Goal: Transaction & Acquisition: Purchase product/service

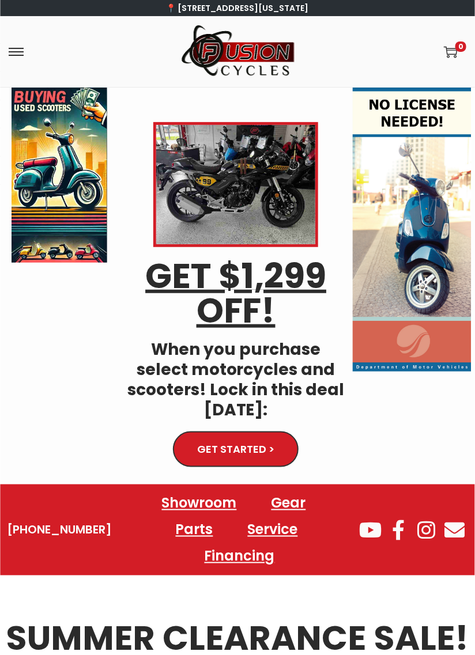
click at [271, 445] on span "GET STARTED >" at bounding box center [235, 450] width 71 height 10
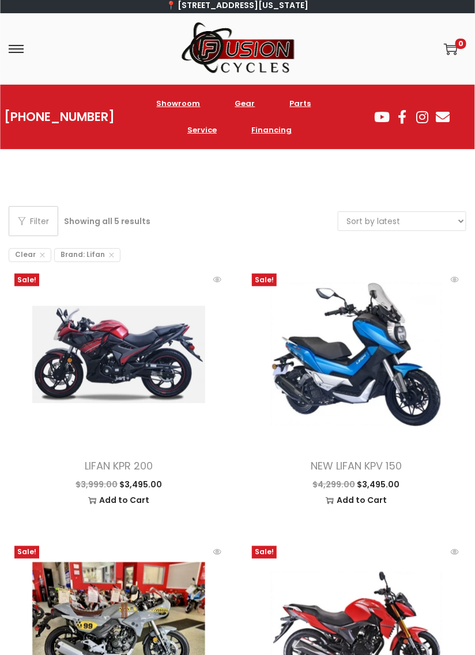
scroll to position [1, 0]
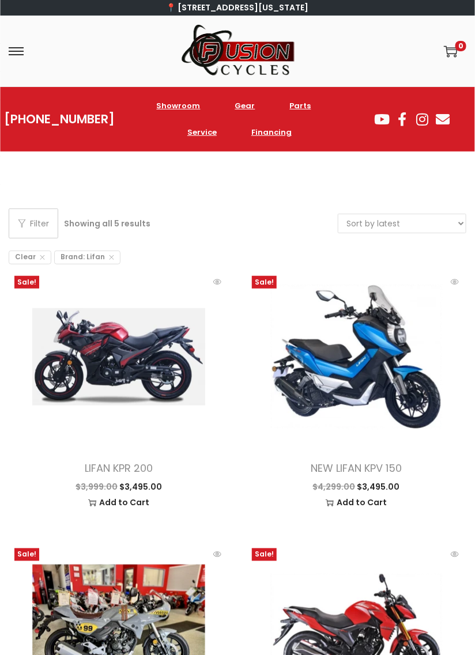
click at [444, 231] on select "Sort by popularity Sort by latest Sort by price: low to high Sort by price: hig…" at bounding box center [401, 223] width 127 height 18
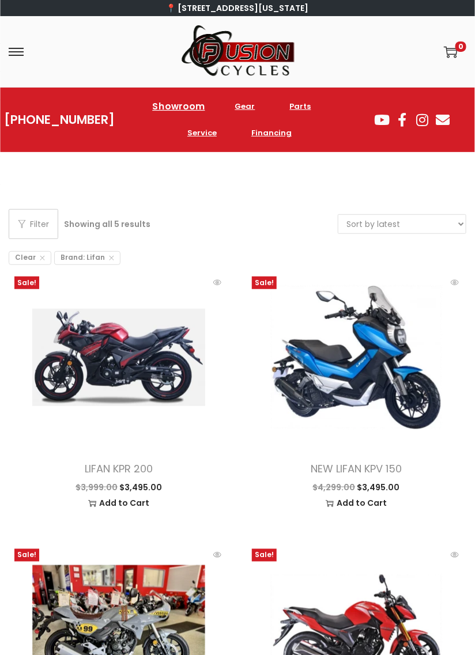
click at [173, 115] on link "Showroom" at bounding box center [178, 106] width 80 height 32
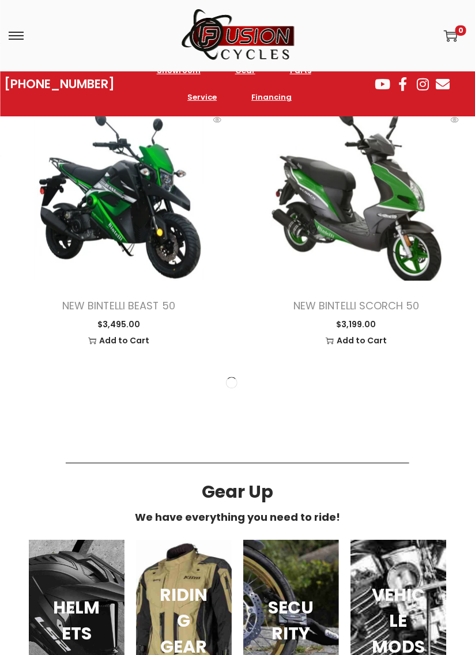
scroll to position [2365, 0]
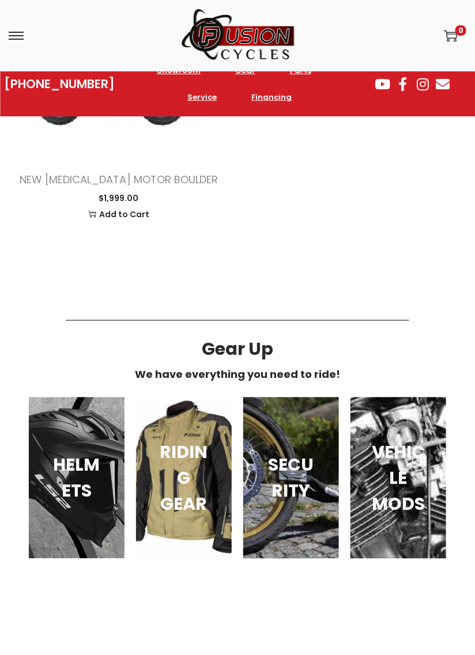
scroll to position [6314, 0]
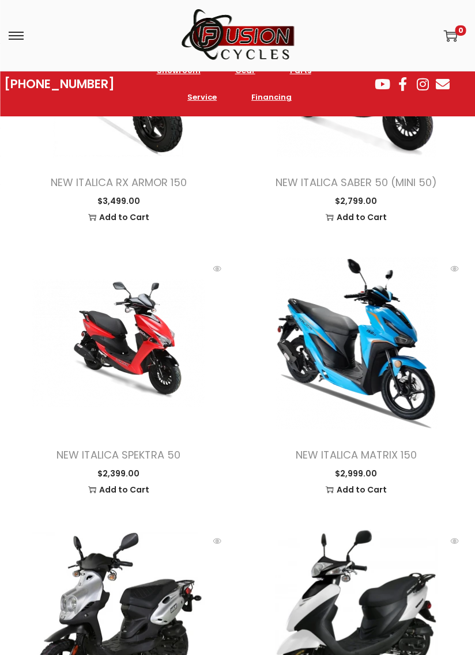
scroll to position [2702, 0]
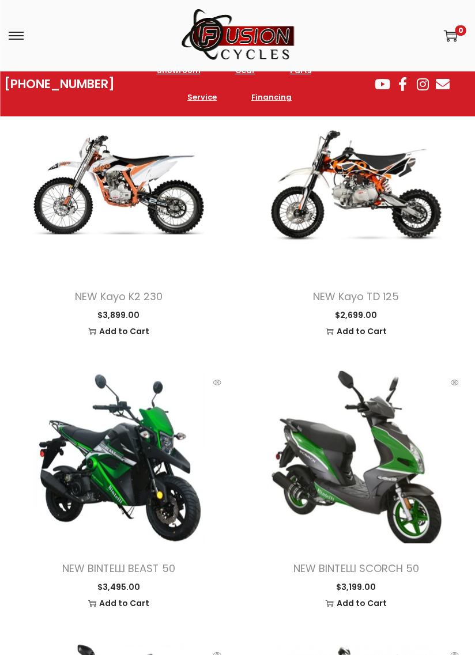
scroll to position [2080, 0]
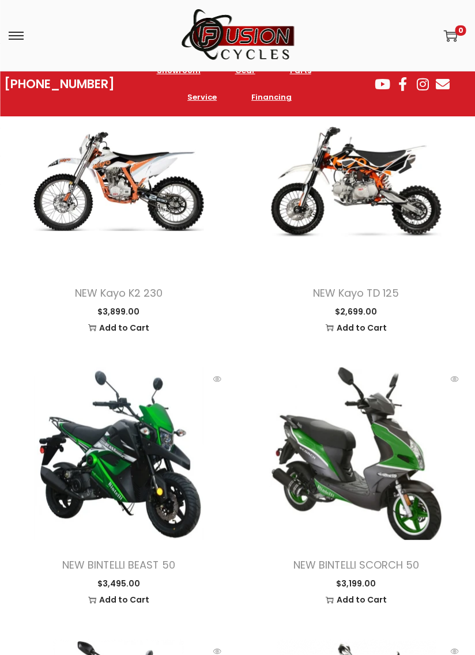
click at [96, 480] on span at bounding box center [119, 454] width 220 height 173
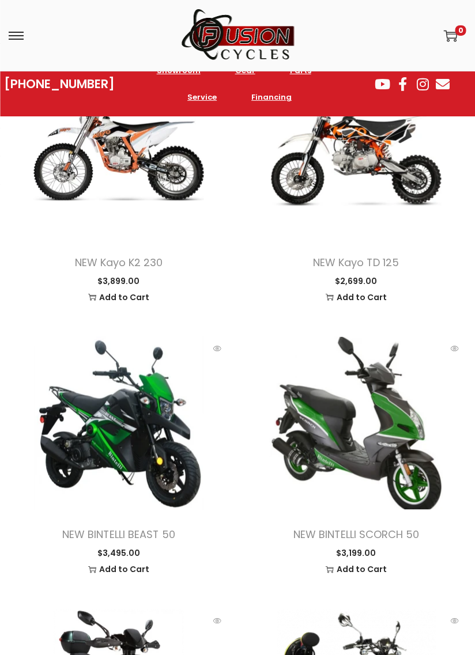
scroll to position [2116, 0]
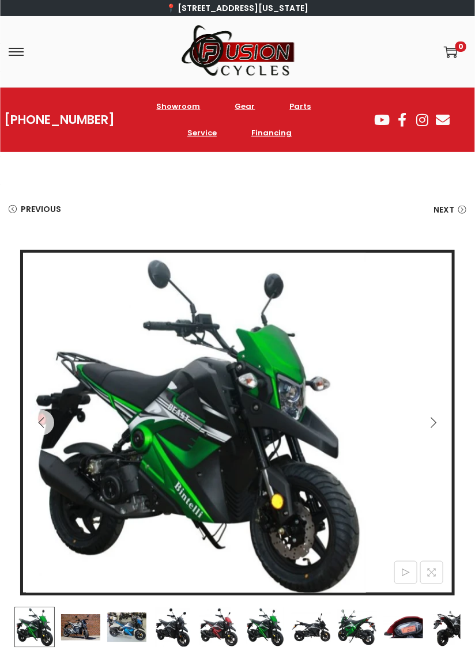
click at [434, 425] on icon "Next" at bounding box center [434, 423] width 12 height 12
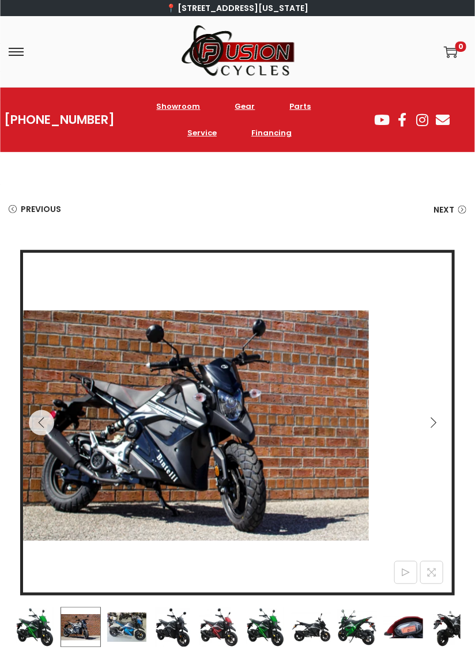
click at [429, 420] on icon "Next" at bounding box center [434, 423] width 12 height 12
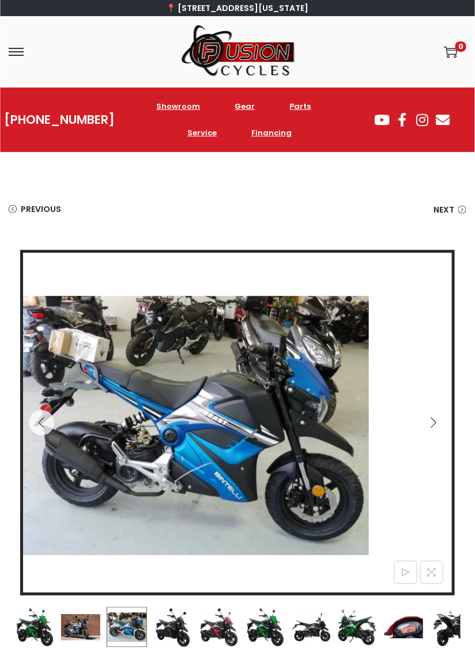
click at [435, 418] on icon "Next" at bounding box center [434, 423] width 12 height 12
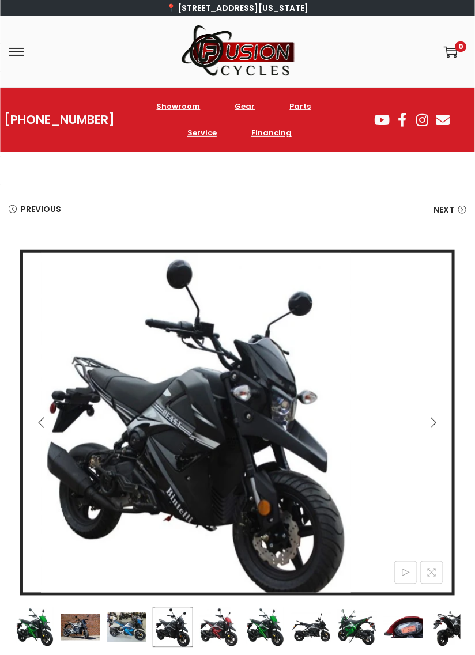
click at [439, 423] on icon "Next" at bounding box center [434, 423] width 12 height 12
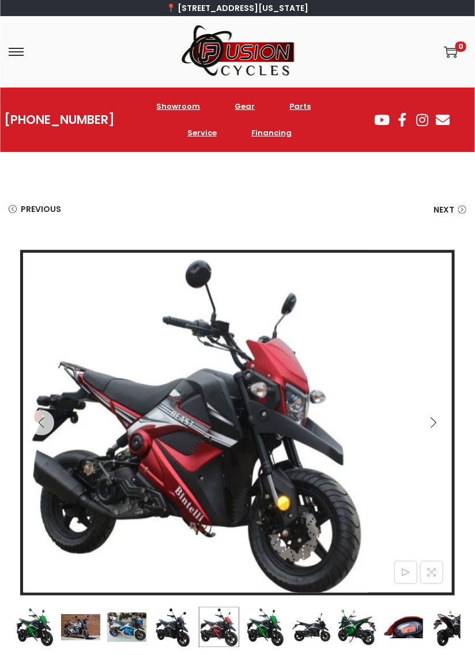
click at [444, 421] on button "Next" at bounding box center [433, 422] width 25 height 25
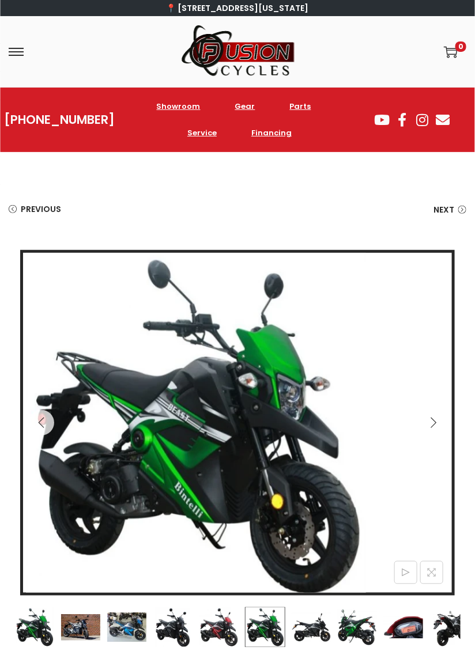
click at [443, 420] on button "Next" at bounding box center [433, 422] width 25 height 25
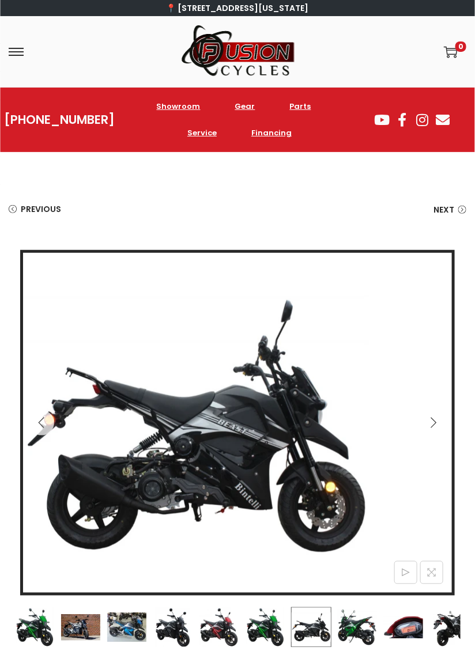
click at [447, 435] on link at bounding box center [237, 426] width 429 height 346
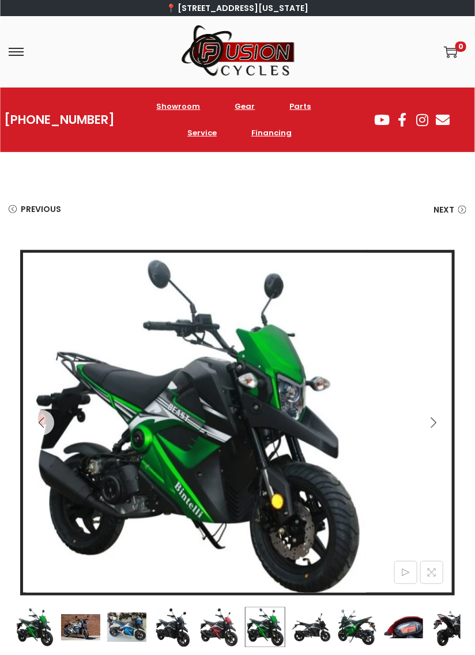
click at [443, 427] on button "Next" at bounding box center [433, 422] width 25 height 25
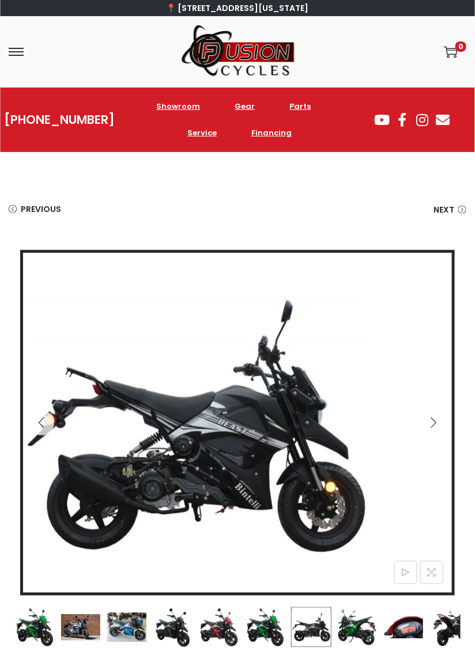
click at [446, 425] on button "Next" at bounding box center [433, 422] width 25 height 25
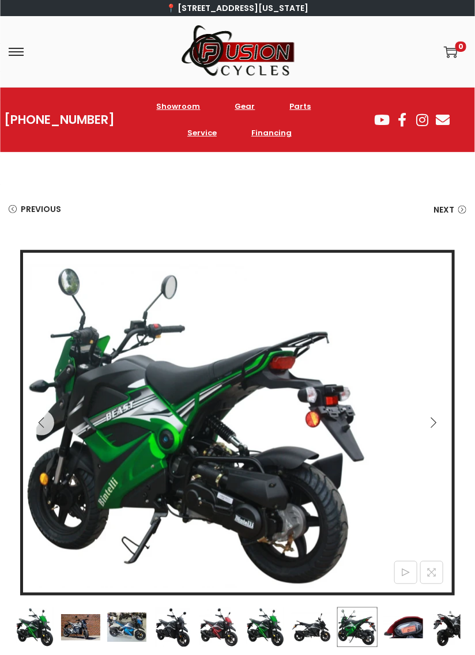
click at [443, 425] on button "Next" at bounding box center [433, 422] width 25 height 25
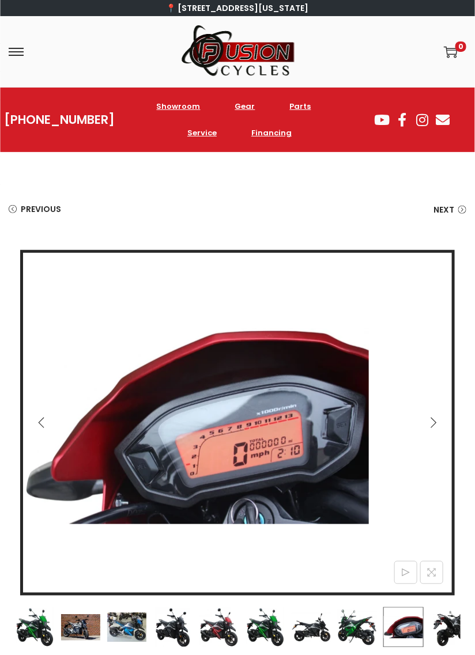
click at [443, 425] on button "Next" at bounding box center [433, 422] width 25 height 25
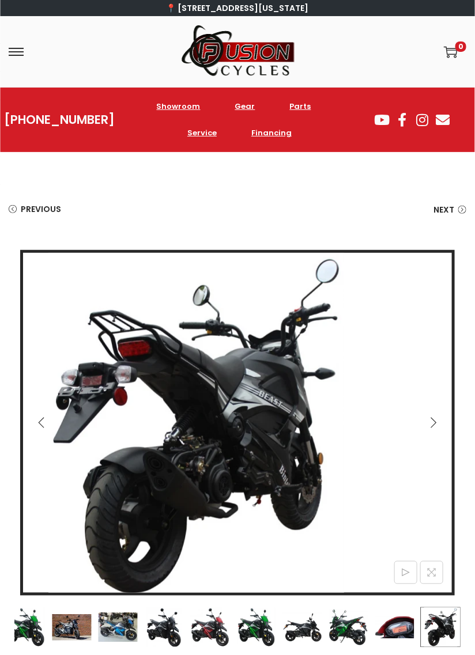
click at [444, 424] on button "Next" at bounding box center [433, 422] width 25 height 25
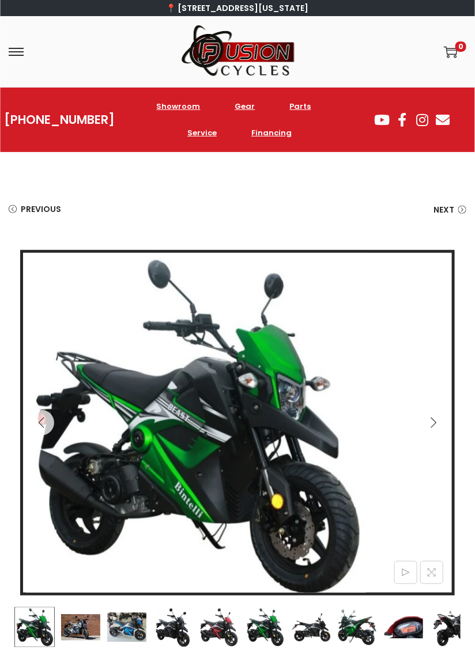
click at [444, 421] on button "Next" at bounding box center [433, 422] width 25 height 25
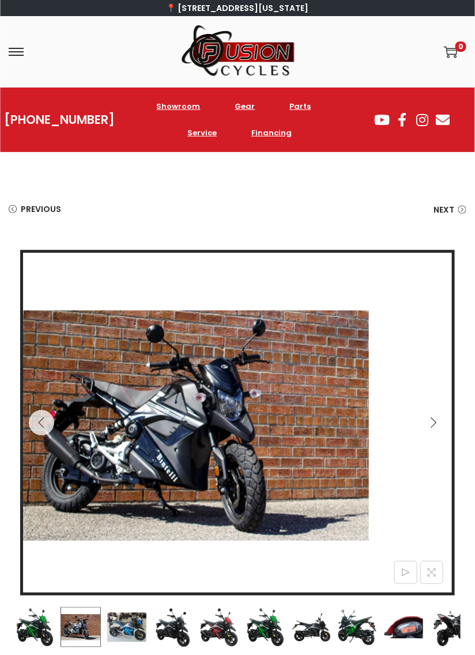
click at [446, 426] on link at bounding box center [237, 426] width 429 height 346
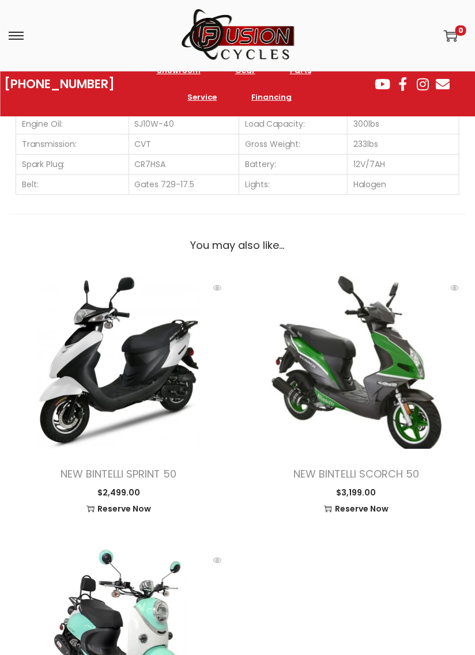
scroll to position [1463, 0]
